Goal: Communication & Community: Share content

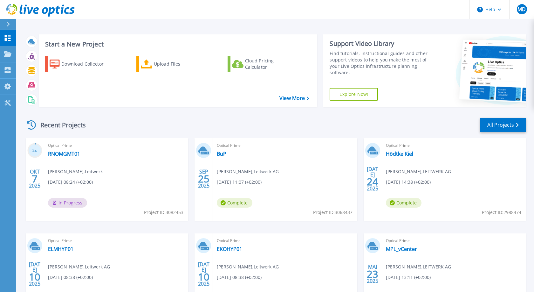
click at [135, 176] on div "Optical Prime RNOMGMT01 [PERSON_NAME] , Leitwerk [DATE] 08:24 (+02:00) In Progr…" at bounding box center [116, 179] width 144 height 82
click at [156, 176] on div "Optical Prime RNOMGMT01 [PERSON_NAME] , Leitwerk [DATE] 08:24 (+02:00) In Progr…" at bounding box center [116, 179] width 144 height 82
click at [375, 149] on icon at bounding box center [372, 149] width 9 height 7
click at [37, 150] on span "%" at bounding box center [36, 150] width 2 height 3
click at [204, 152] on icon at bounding box center [205, 152] width 8 height 3
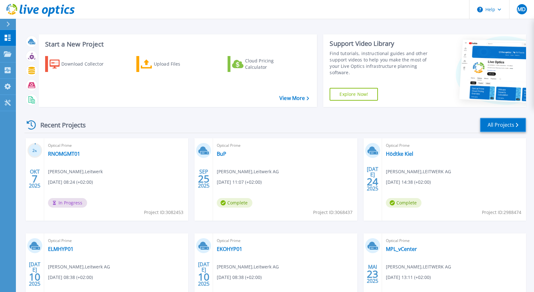
click at [498, 124] on link "All Projects" at bounding box center [503, 125] width 46 height 14
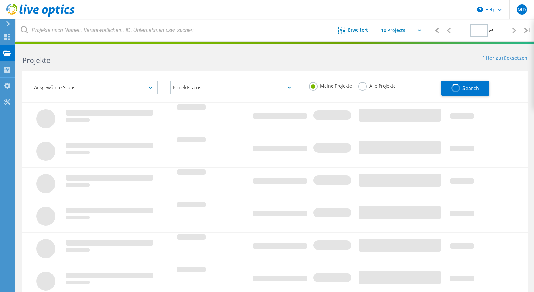
type input "1"
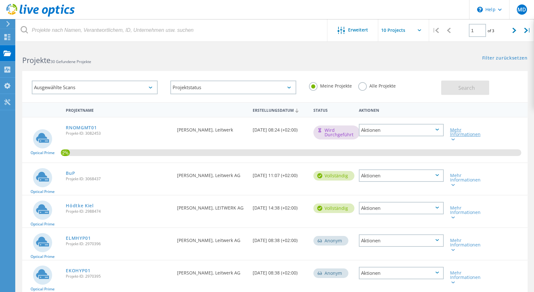
click at [454, 140] on icon at bounding box center [453, 139] width 3 height 2
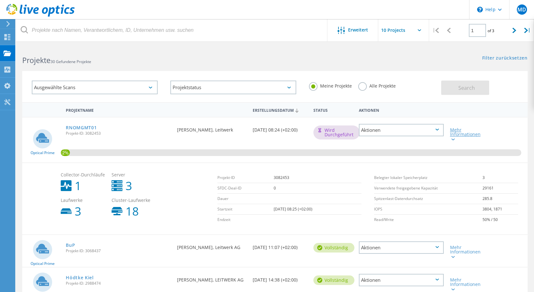
click at [454, 140] on icon at bounding box center [453, 139] width 3 height 2
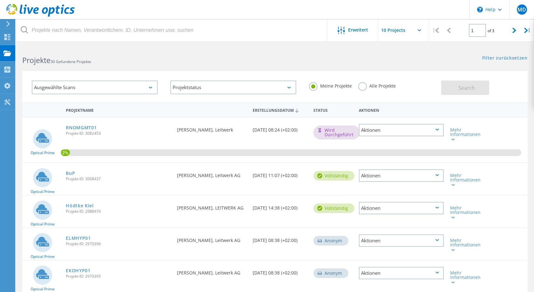
click at [397, 125] on div "Aktionen" at bounding box center [401, 130] width 85 height 12
click at [380, 141] on div "Freigabe" at bounding box center [401, 140] width 83 height 10
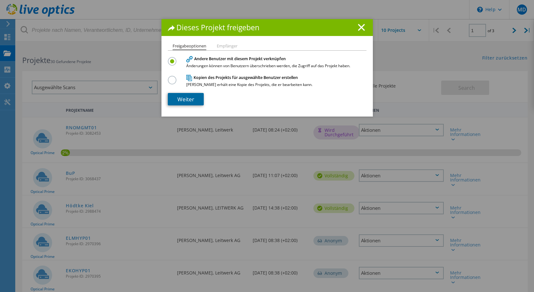
click at [189, 100] on link "Weiter" at bounding box center [186, 99] width 36 height 12
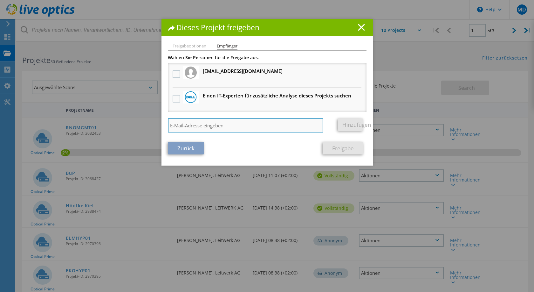
click at [198, 125] on input "search" at bounding box center [246, 125] width 156 height 14
type input "[EMAIL_ADDRESS][DOMAIN_NAME]"
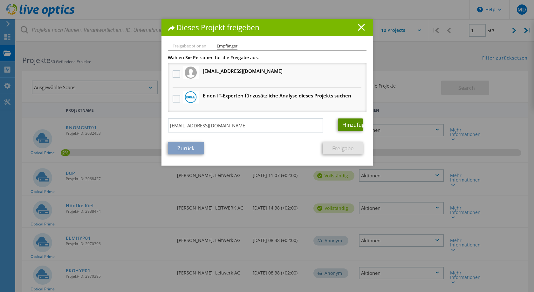
click at [344, 122] on link "Hinzufügen" at bounding box center [350, 124] width 25 height 12
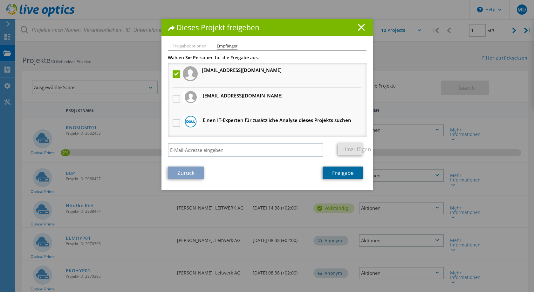
click at [336, 171] on link "Freigabe" at bounding box center [343, 172] width 41 height 12
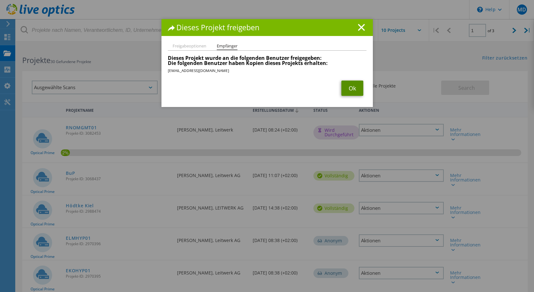
click at [352, 89] on link "Ok" at bounding box center [353, 87] width 22 height 15
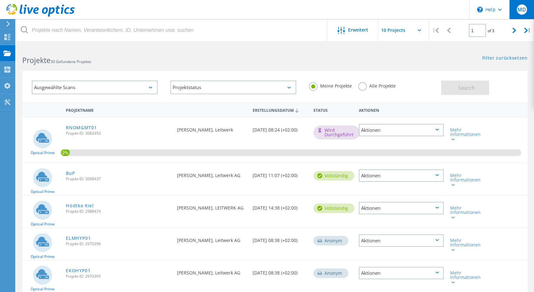
click at [518, 12] on span "MD" at bounding box center [522, 9] width 9 height 5
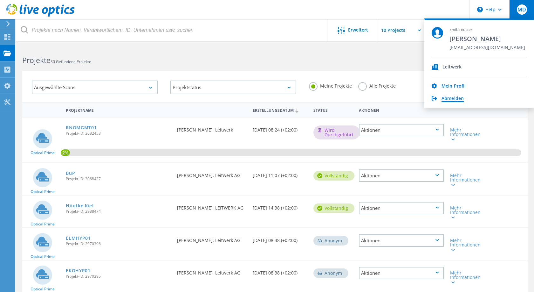
click at [453, 101] on link "Abmelden" at bounding box center [453, 99] width 22 height 6
